Goal: Find specific page/section

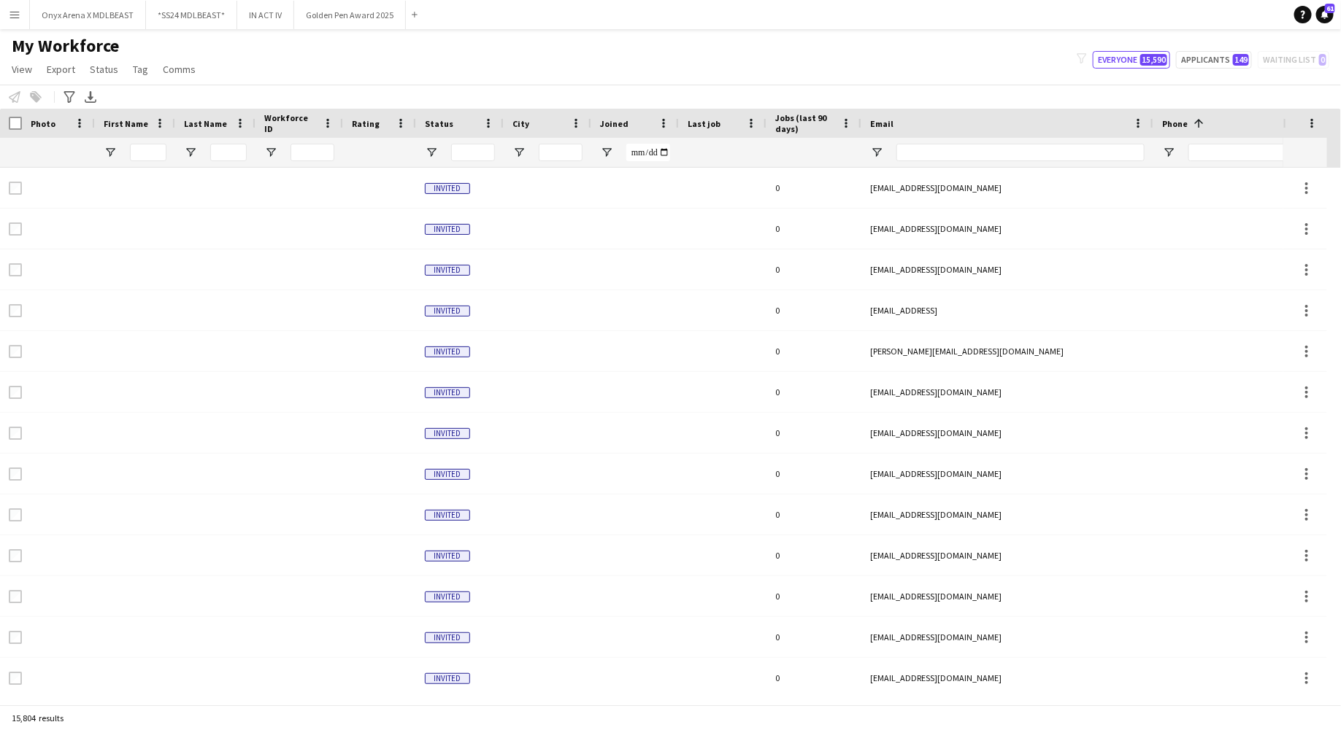
click at [18, 18] on app-icon "Menu" at bounding box center [15, 15] width 12 height 12
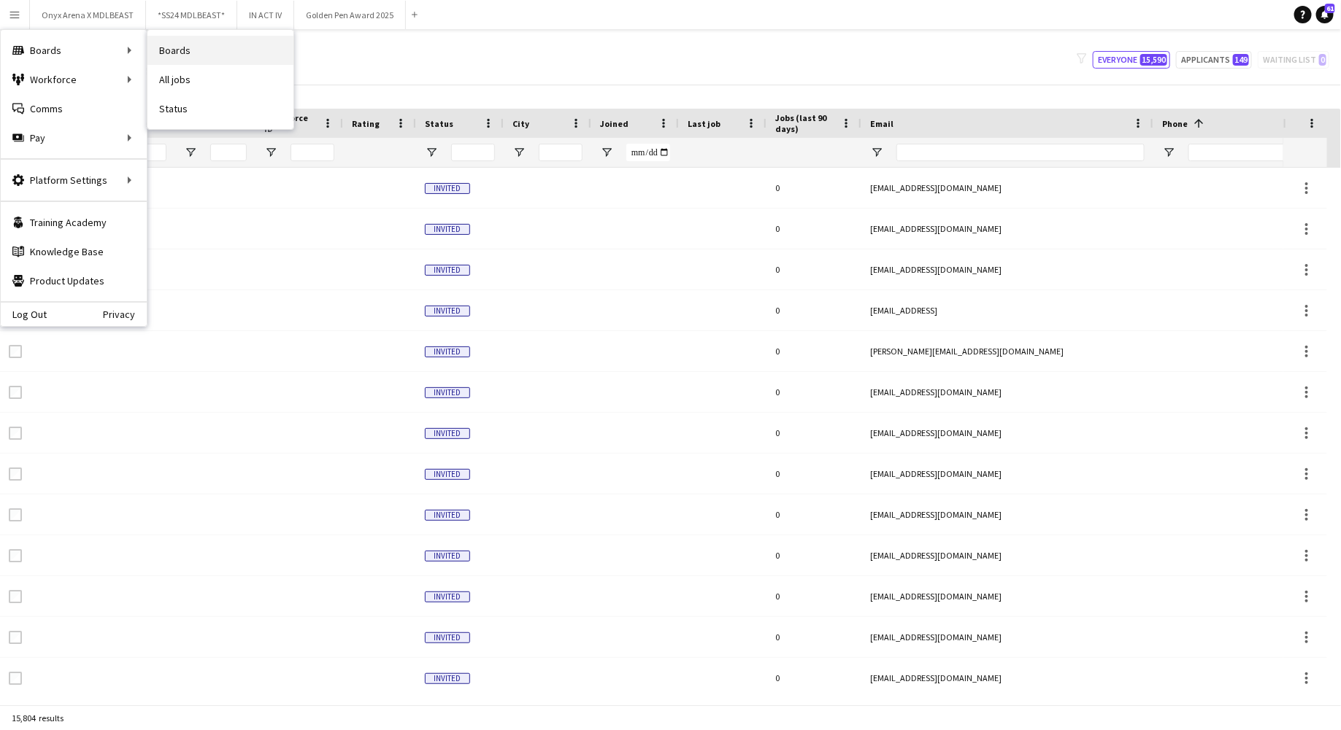
click at [198, 47] on link "Boards" at bounding box center [220, 50] width 146 height 29
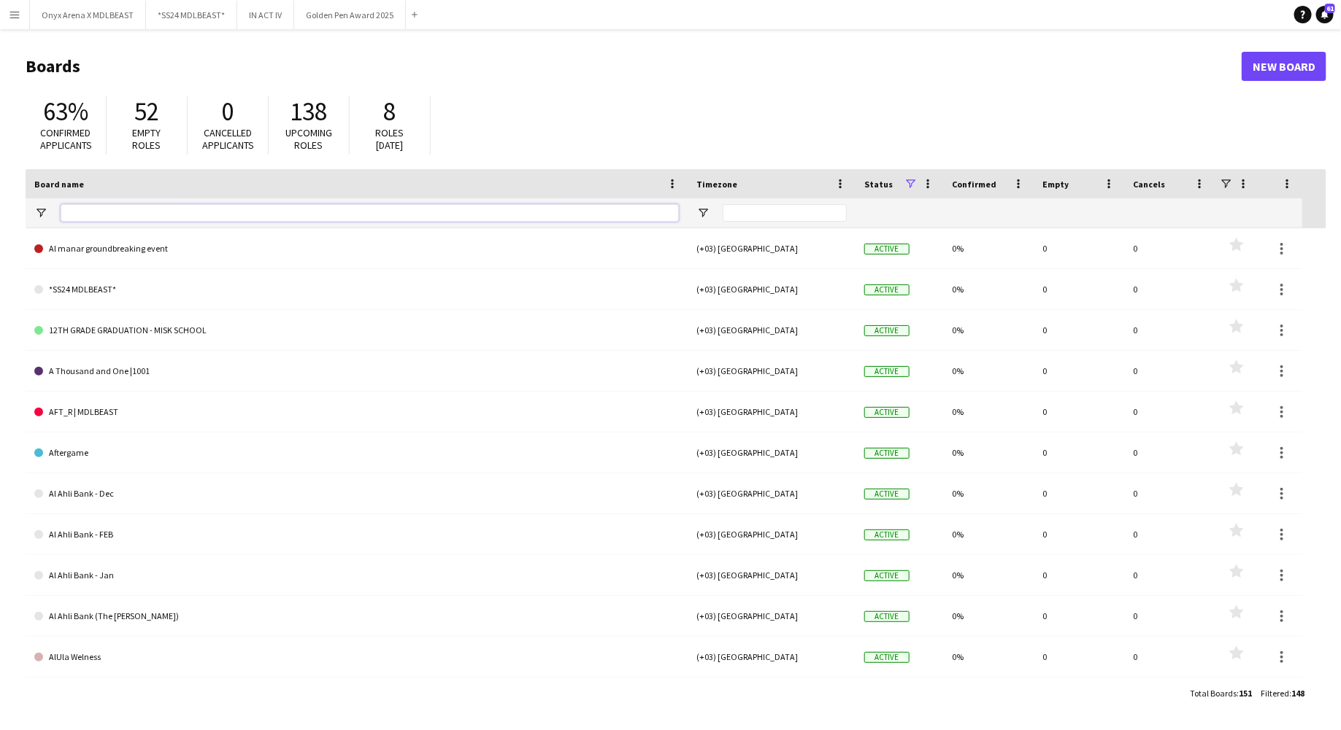
click at [147, 208] on input "Board name Filter Input" at bounding box center [370, 213] width 618 height 18
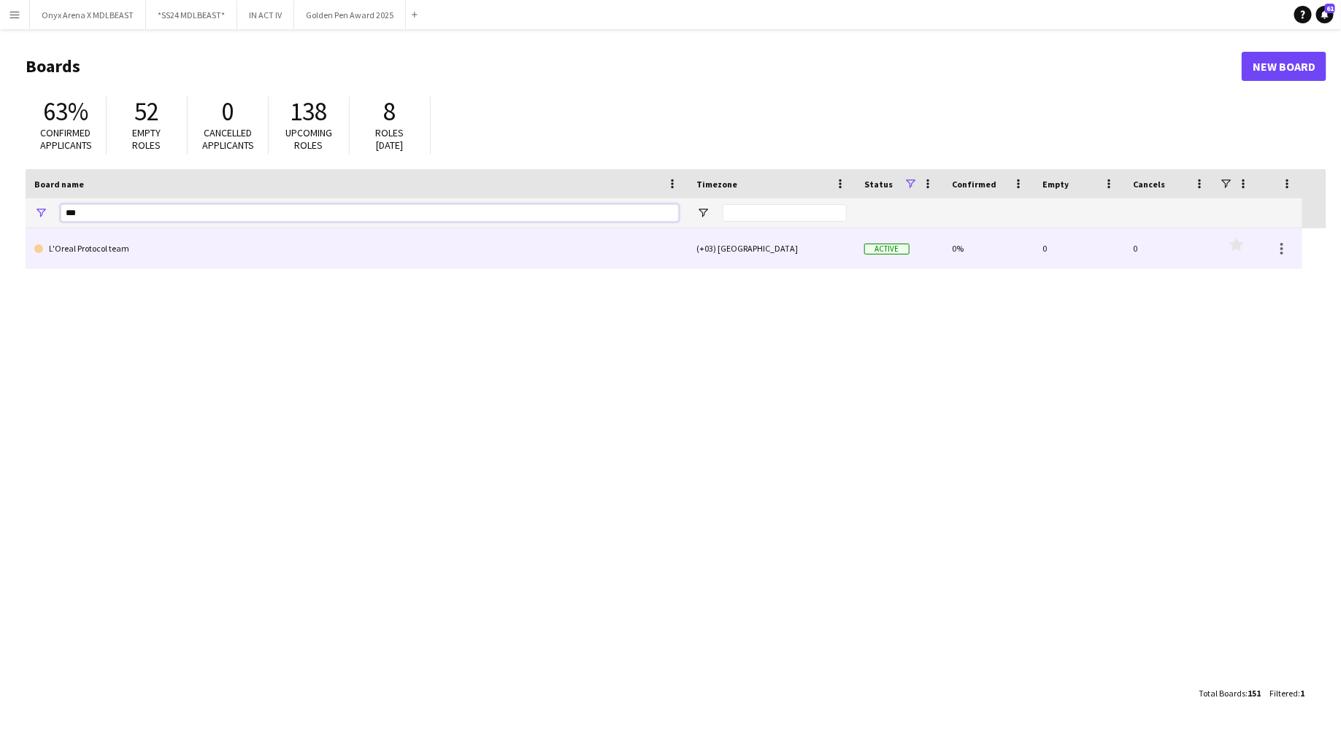
type input "***"
click at [96, 247] on link "L'Oreal Protocol team" at bounding box center [356, 248] width 644 height 41
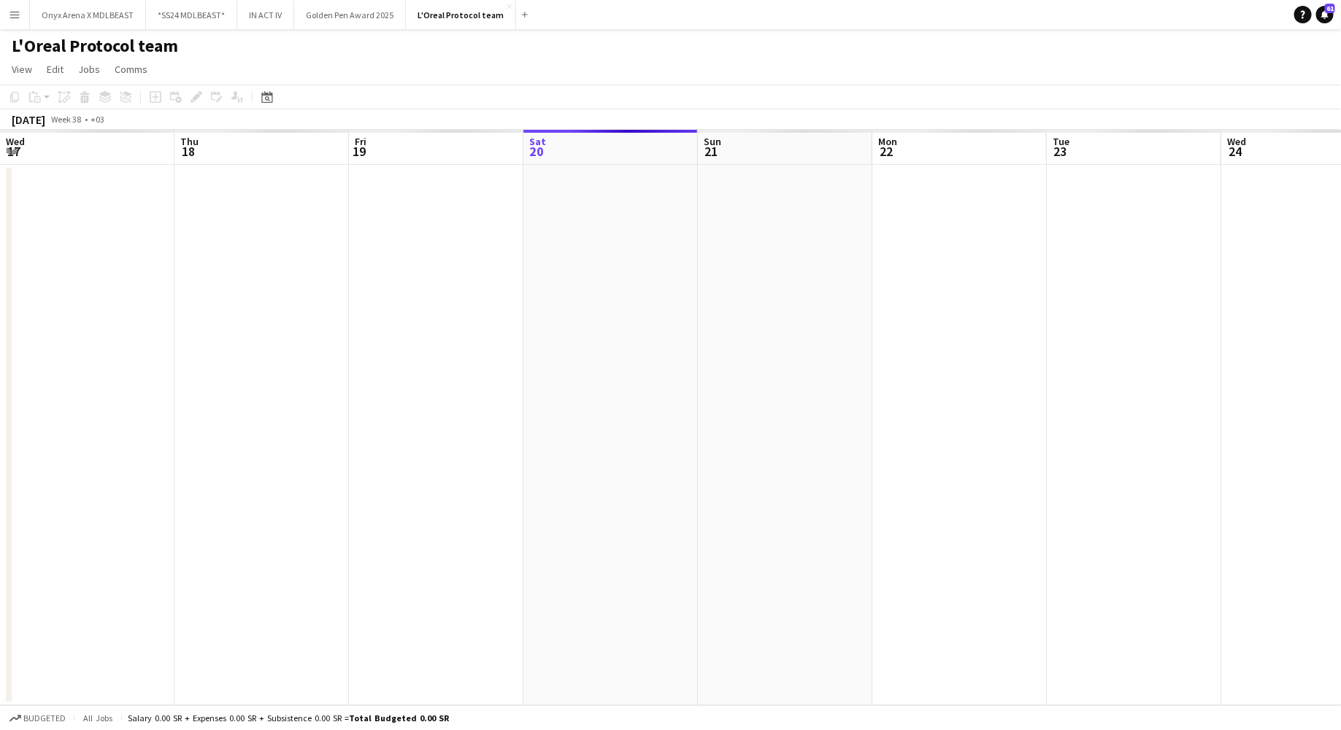
scroll to position [0, 349]
drag, startPoint x: 187, startPoint y: 49, endPoint x: 8, endPoint y: 45, distance: 178.8
click at [8, 45] on div "L'Oreal Protocol team" at bounding box center [670, 43] width 1341 height 28
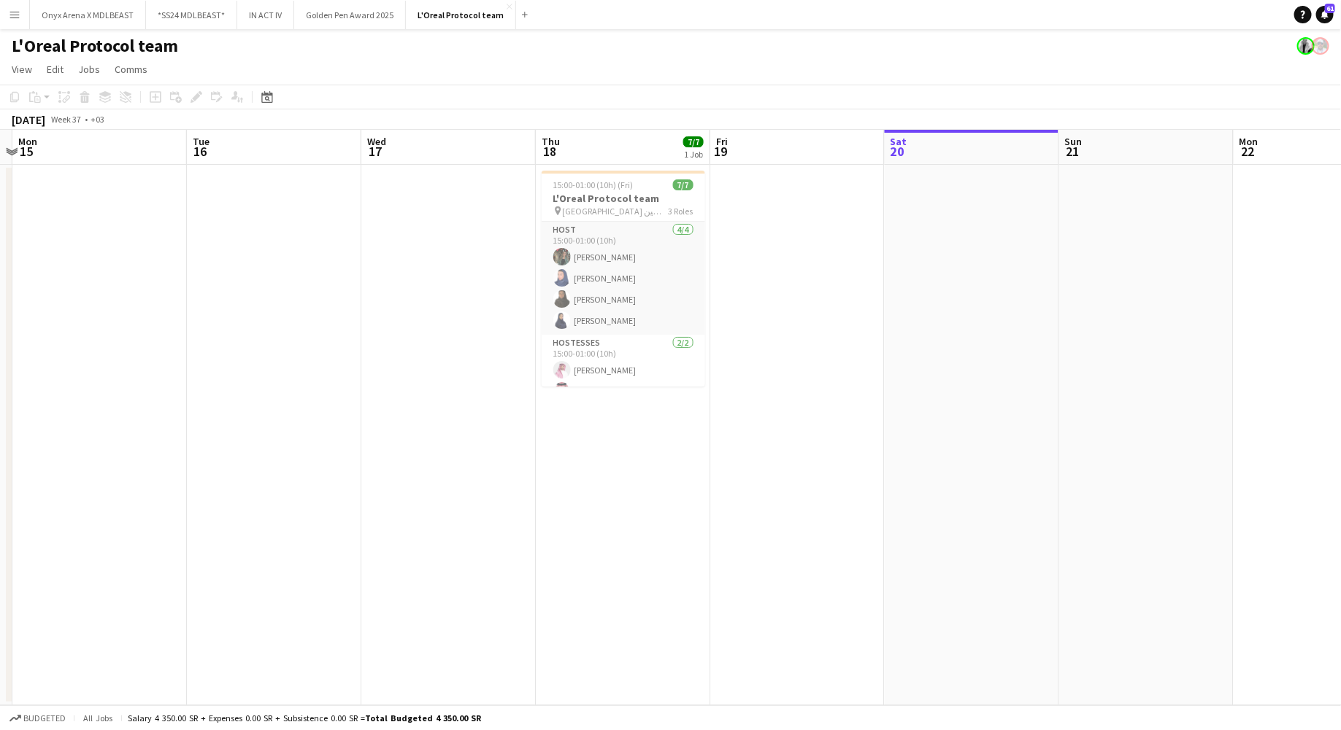
scroll to position [0, 512]
